Goal: Find specific page/section: Find specific page/section

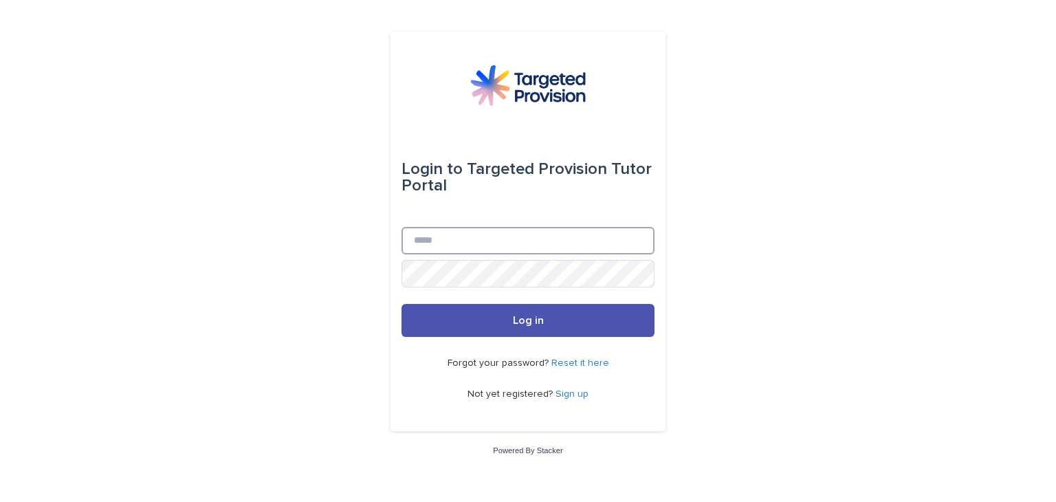
click at [454, 243] on input "Email" at bounding box center [527, 240] width 253 height 27
type input "**********"
click at [401, 304] on button "Log in" at bounding box center [527, 320] width 253 height 33
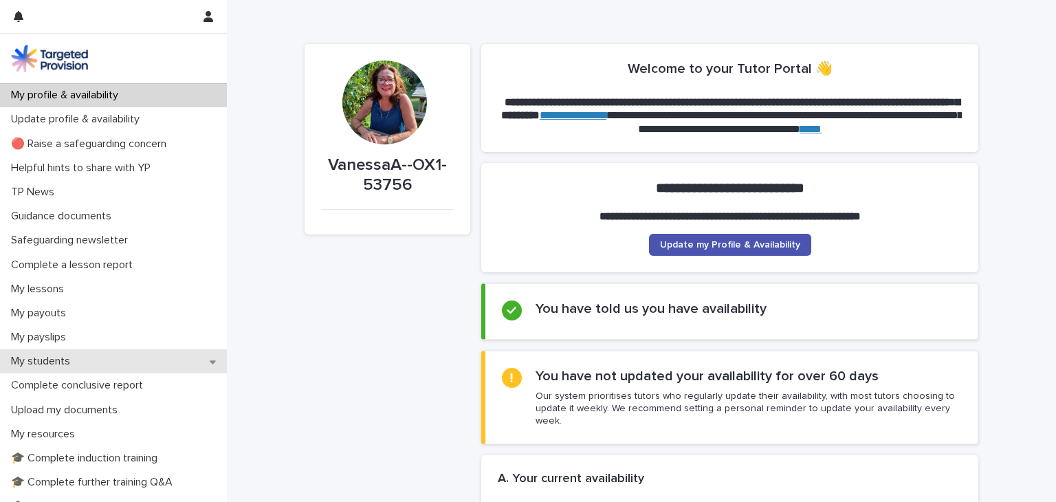
click at [63, 365] on p "My students" at bounding box center [43, 361] width 76 height 13
